Goal: Information Seeking & Learning: Learn about a topic

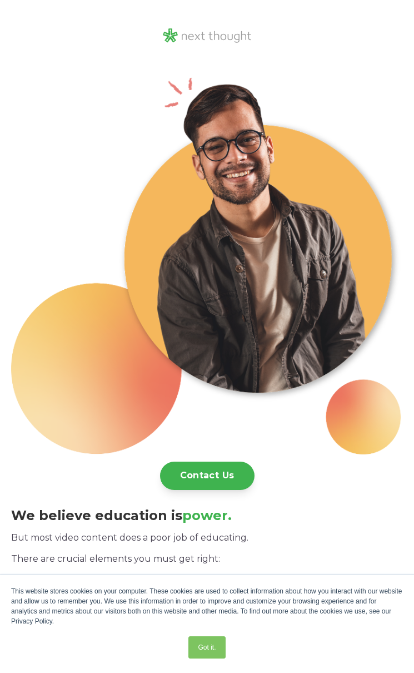
click at [150, 354] on img at bounding box center [207, 259] width 392 height 392
click at [342, 558] on p "There are crucial elements you must get right:" at bounding box center [207, 559] width 392 height 14
click at [132, 538] on p "But most video content does a poor job of educating." at bounding box center [207, 538] width 392 height 14
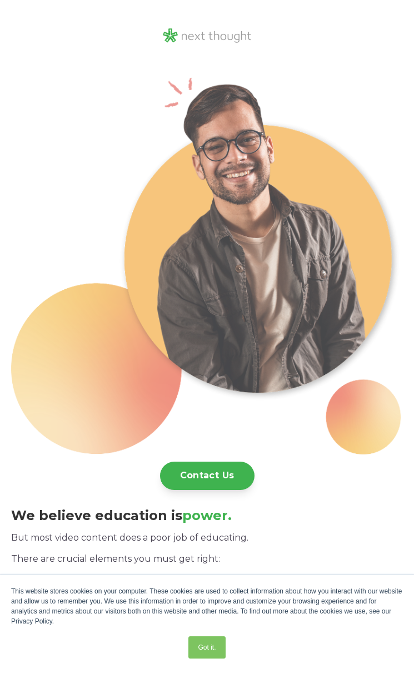
click at [320, 390] on img at bounding box center [207, 259] width 392 height 392
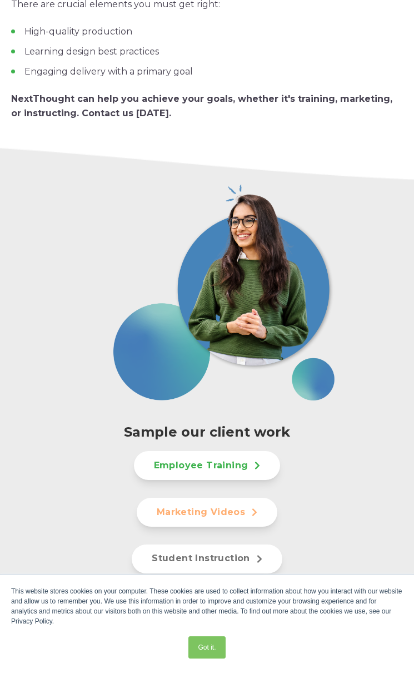
click at [319, 194] on img at bounding box center [224, 290] width 223 height 222
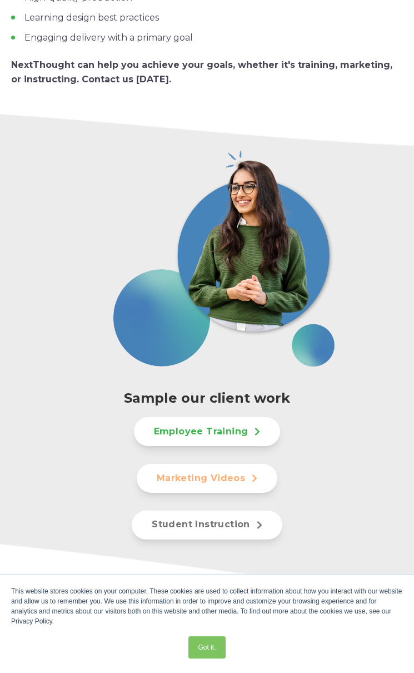
click at [362, 270] on div at bounding box center [224, 256] width 357 height 222
click at [202, 558] on div "Sample our client work Employee Training Marketing Videos Student Instruction" at bounding box center [207, 361] width 414 height 537
click at [379, 422] on div "Sample our client work Employee Training Marketing Videos Student Instruction" at bounding box center [207, 444] width 392 height 190
click at [92, 421] on div "Employee Training" at bounding box center [207, 431] width 332 height 29
